Goal: Communication & Community: Connect with others

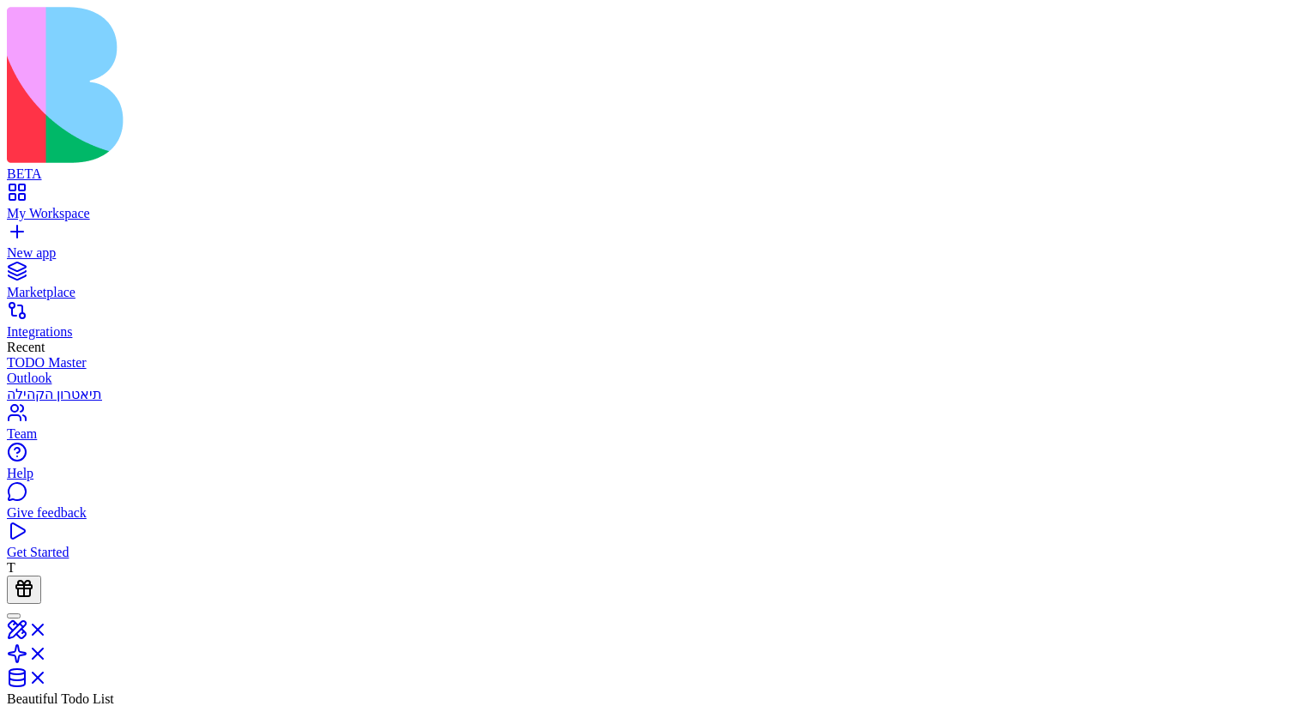
scroll to position [621, 0]
